Goal: Information Seeking & Learning: Learn about a topic

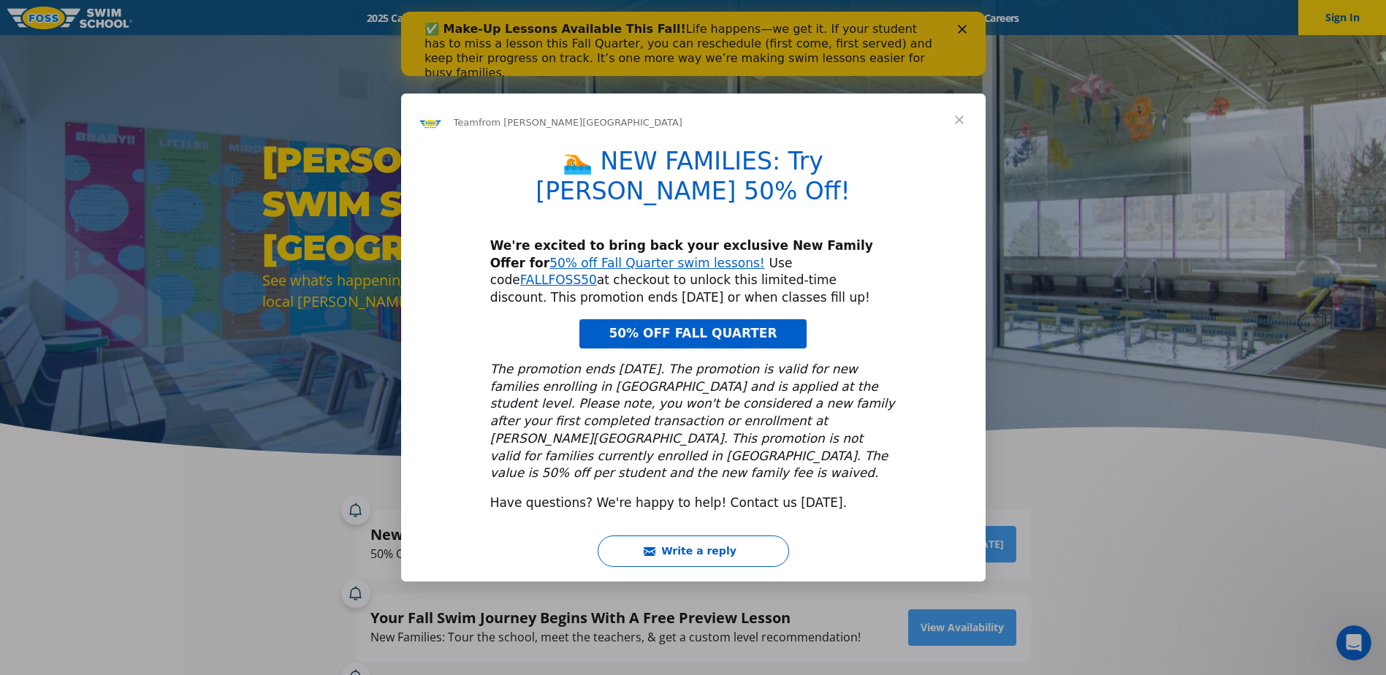
scroll to position [73, 0]
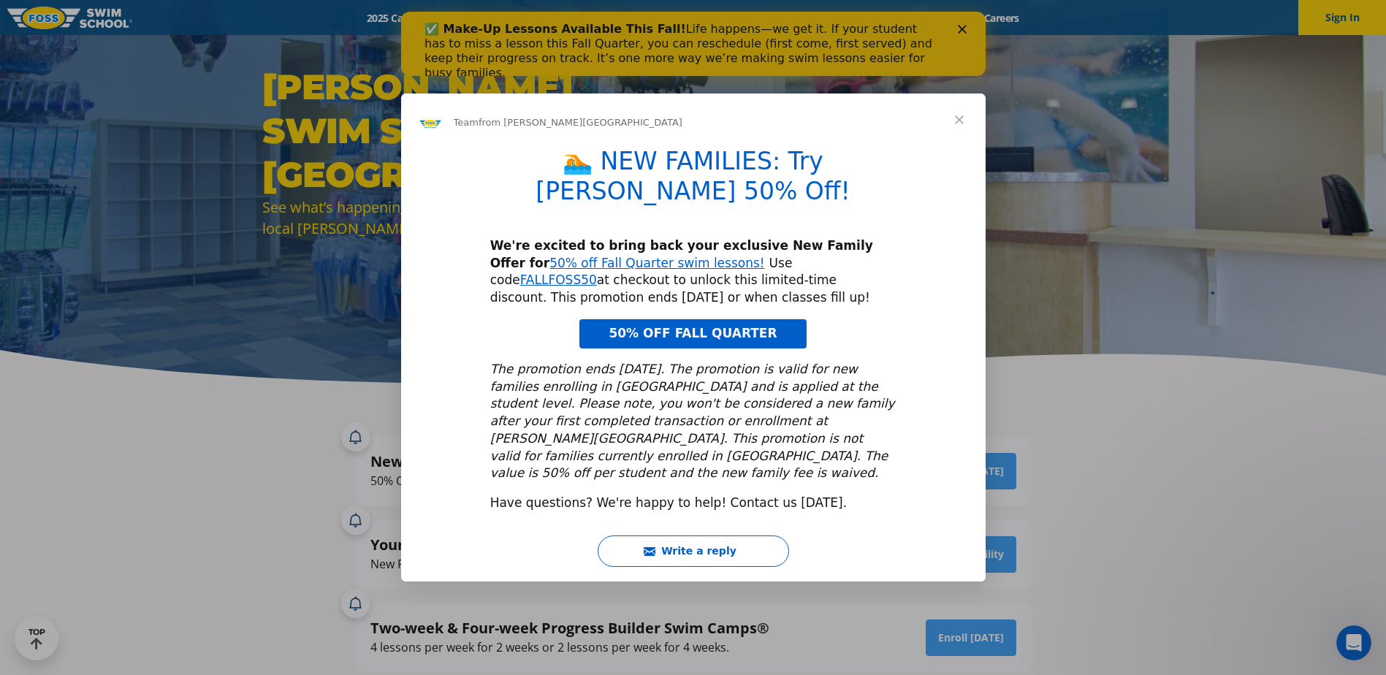
click at [957, 140] on span "Close" at bounding box center [959, 120] width 53 height 53
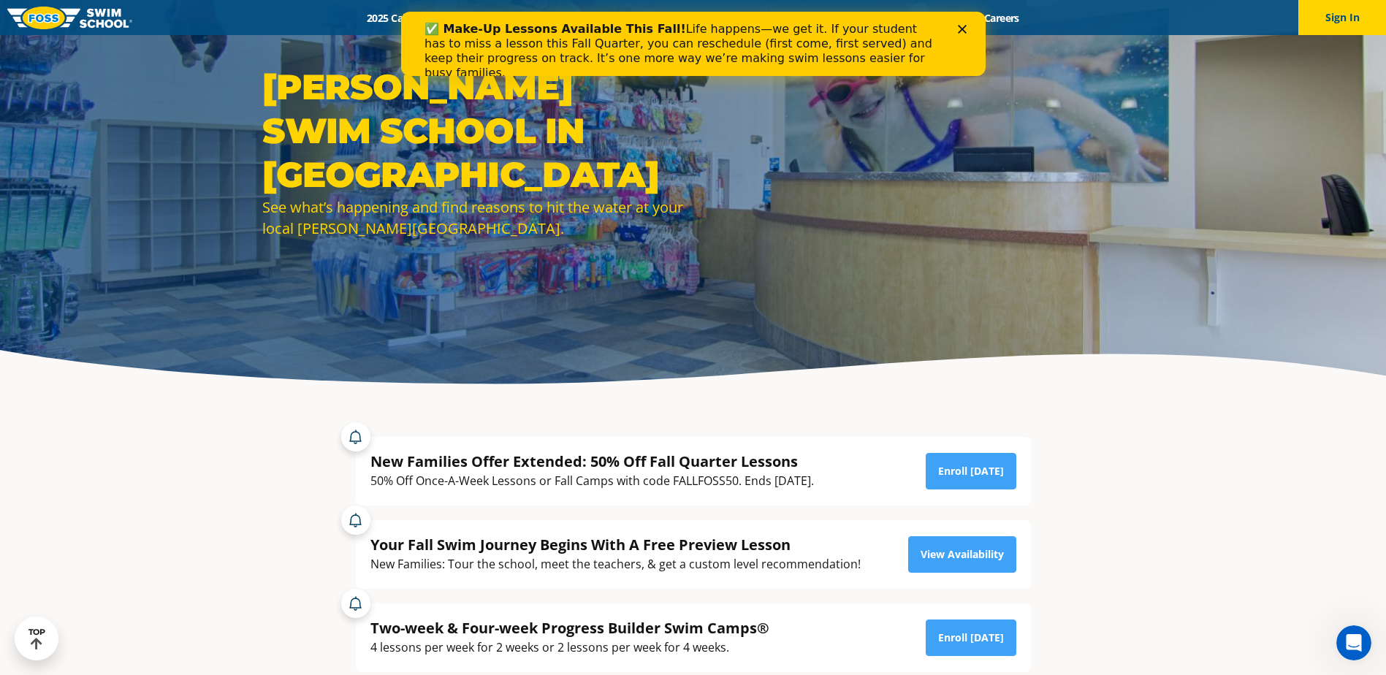
click at [957, 30] on icon "Close" at bounding box center [961, 29] width 9 height 9
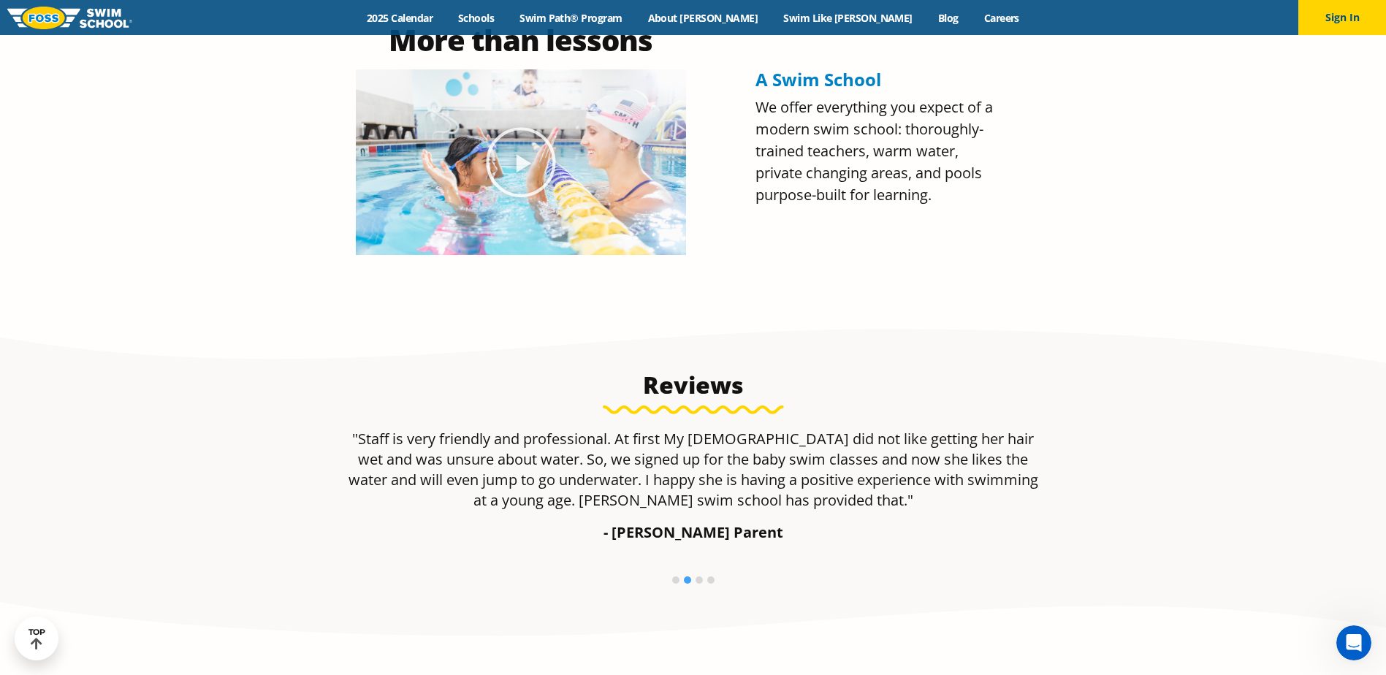
scroll to position [512, 0]
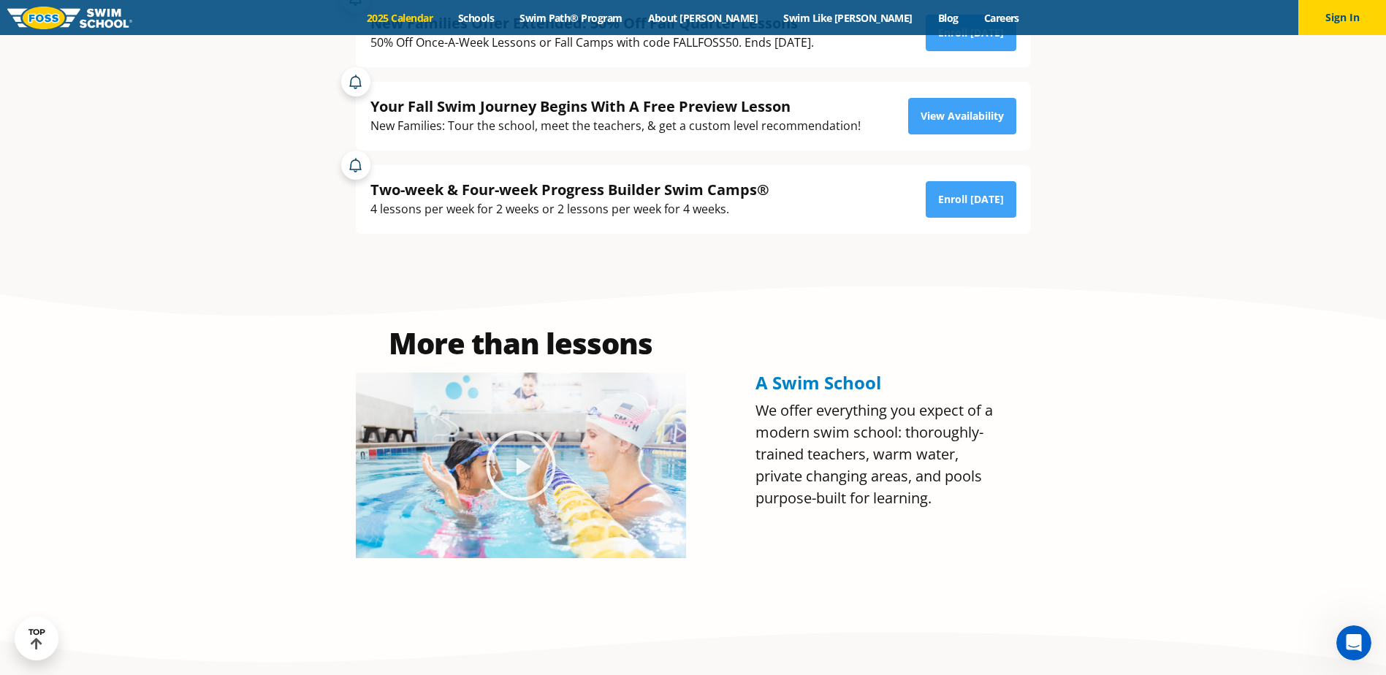
click at [446, 15] on link "2025 Calendar" at bounding box center [399, 18] width 91 height 14
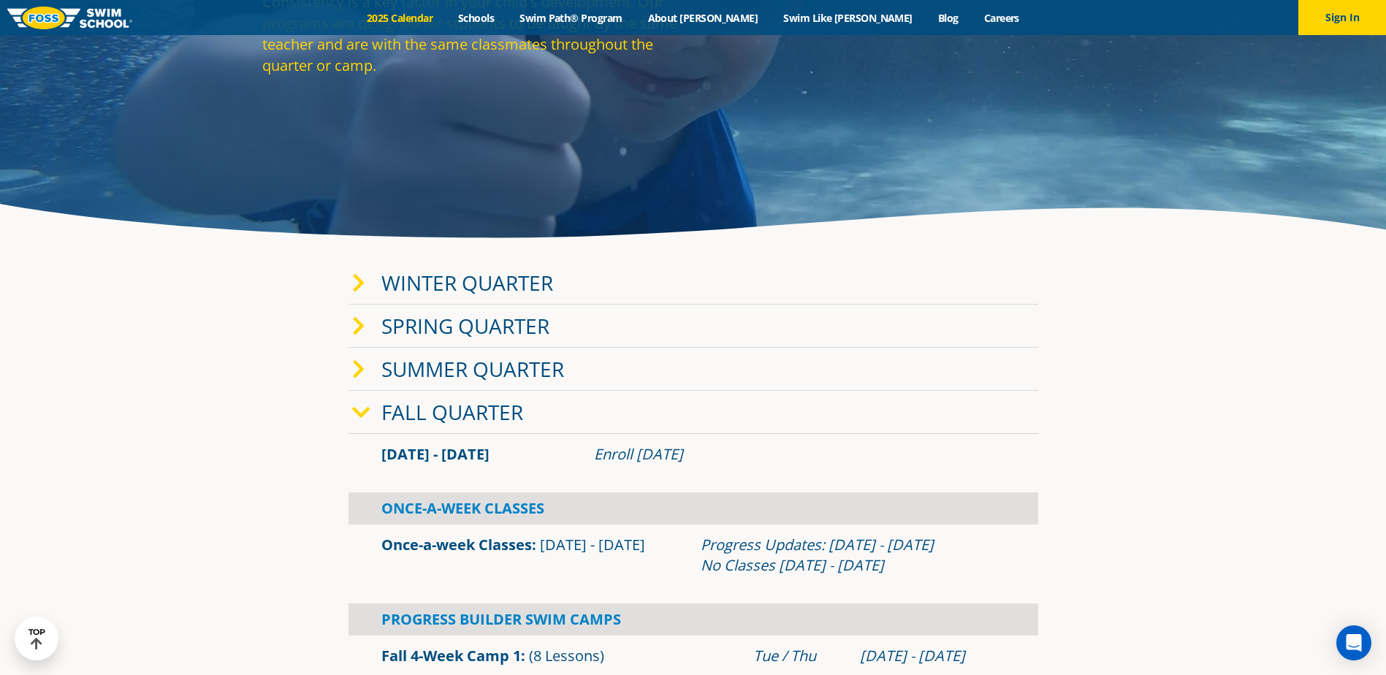
click at [498, 412] on link "Fall Quarter" at bounding box center [452, 412] width 142 height 28
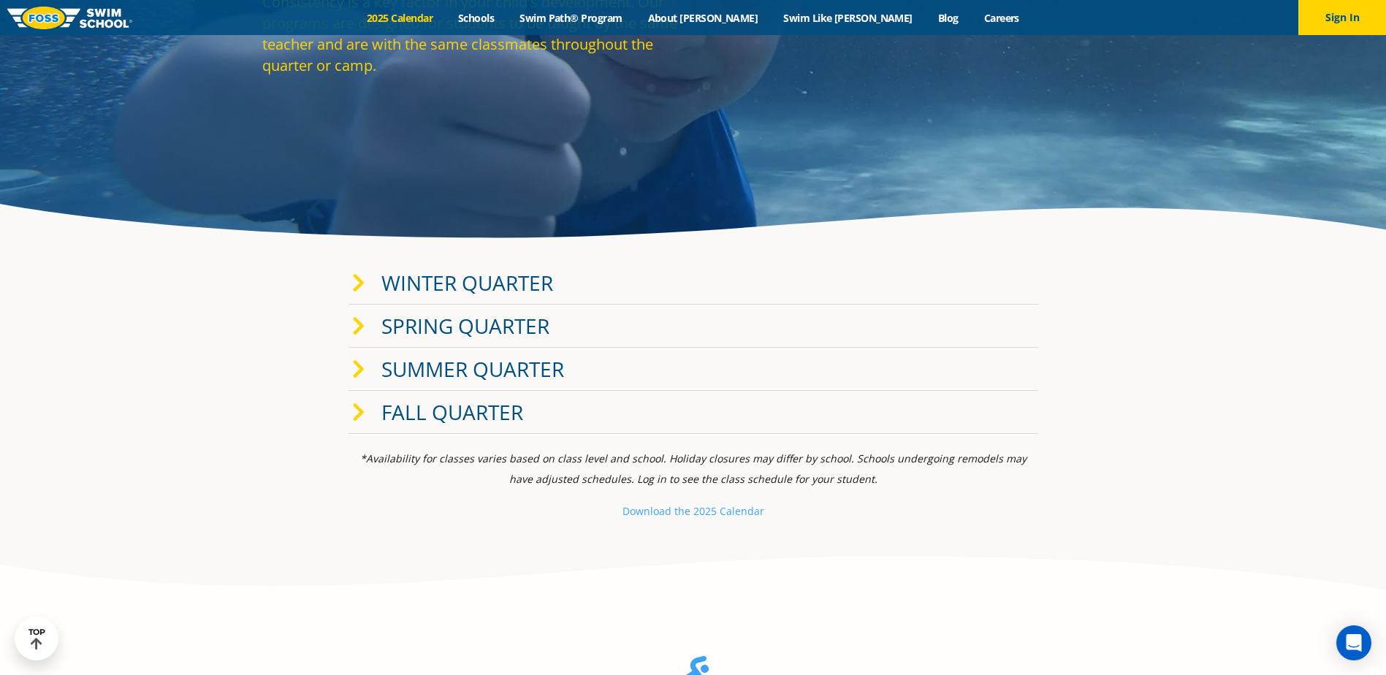
click at [486, 416] on link "Fall Quarter" at bounding box center [452, 412] width 142 height 28
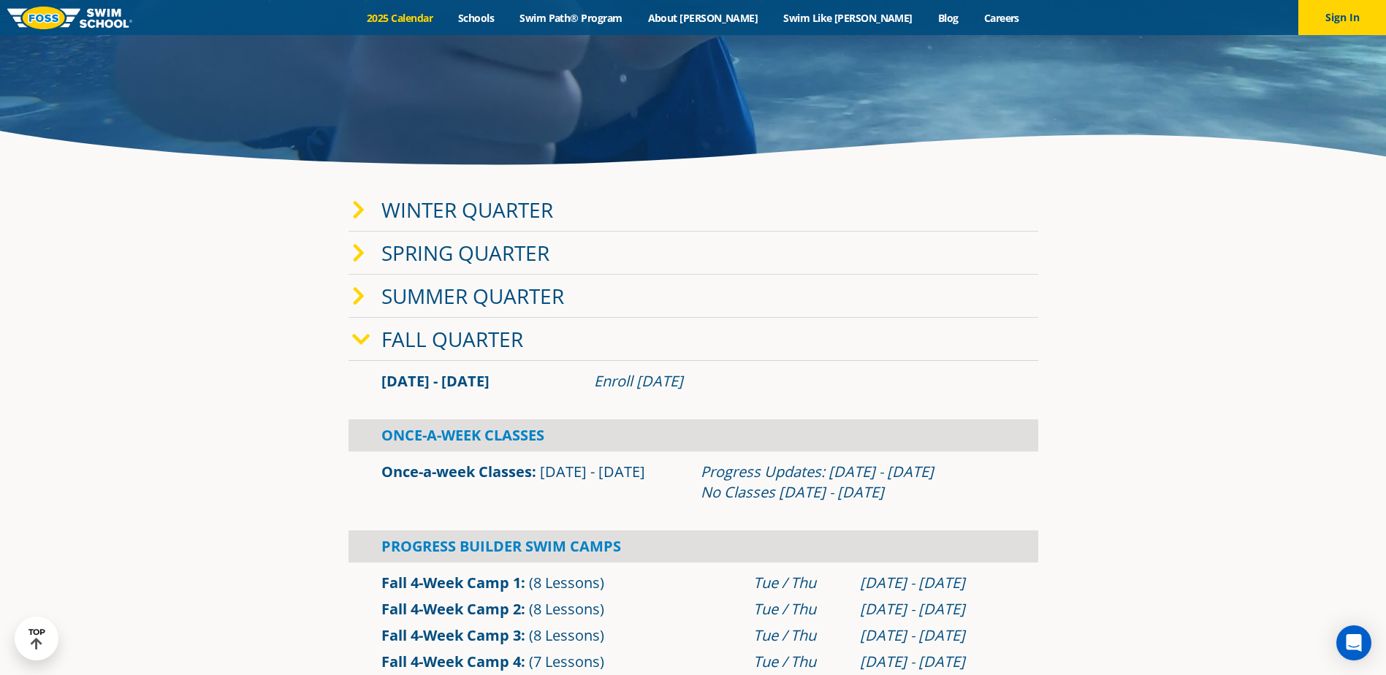
scroll to position [365, 0]
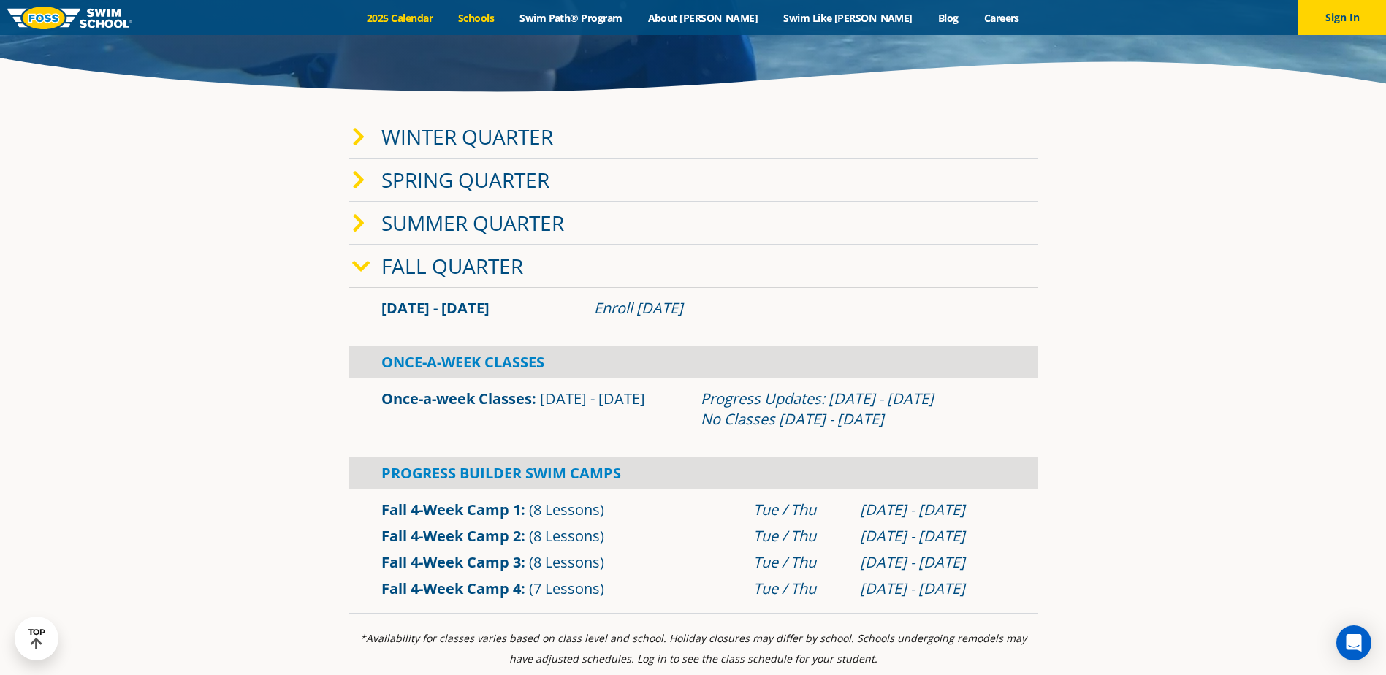
click at [507, 18] on link "Schools" at bounding box center [476, 18] width 61 height 14
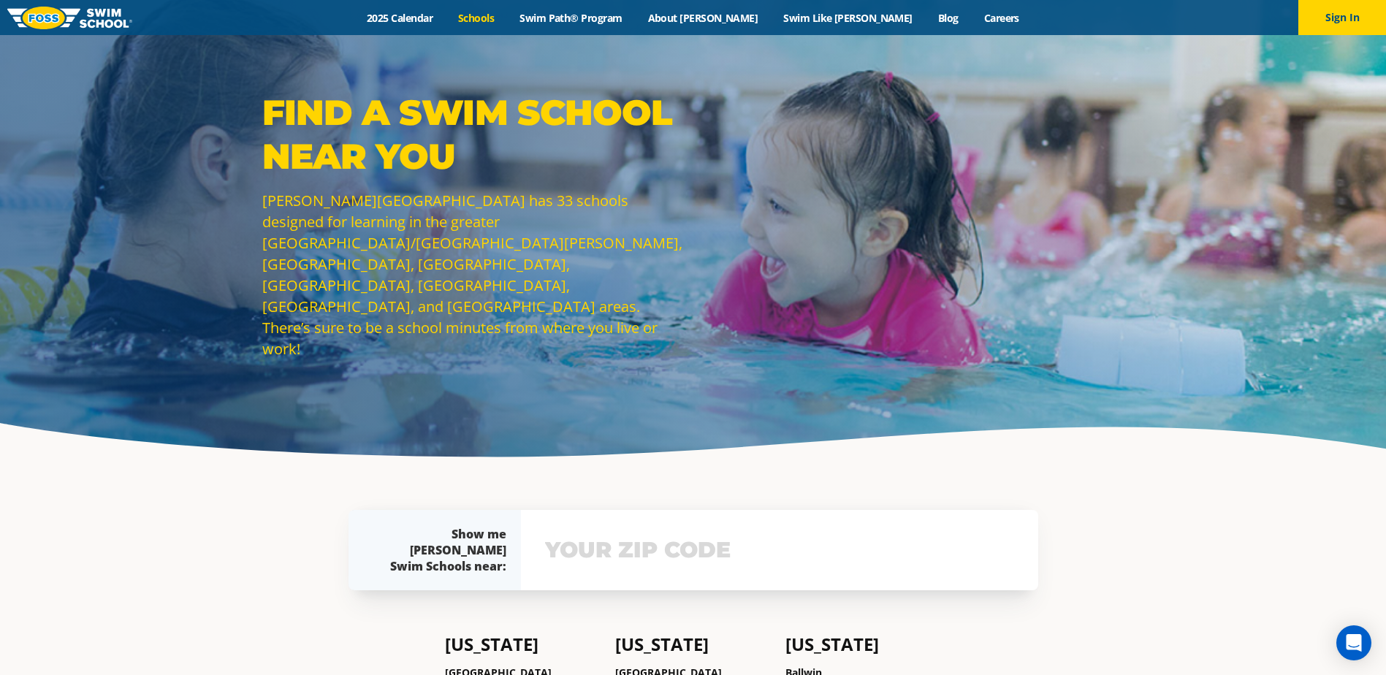
click at [465, 27] on div "Menu 2025 Calendar Schools Swim Path® Program About FOSS Swim Like Regan Blog C…" at bounding box center [693, 17] width 1386 height 35
click at [72, 8] on img at bounding box center [69, 18] width 125 height 23
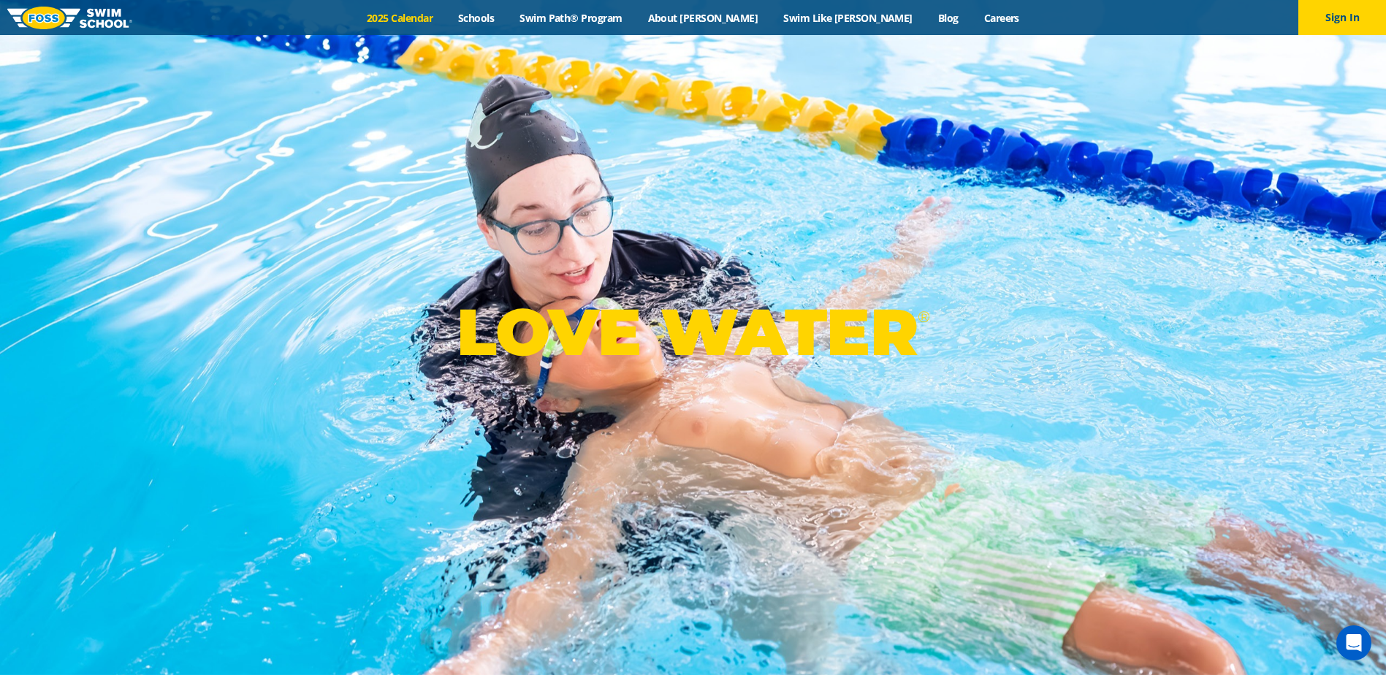
click at [438, 14] on link "2025 Calendar" at bounding box center [399, 18] width 91 height 14
